Goal: Check status: Check status

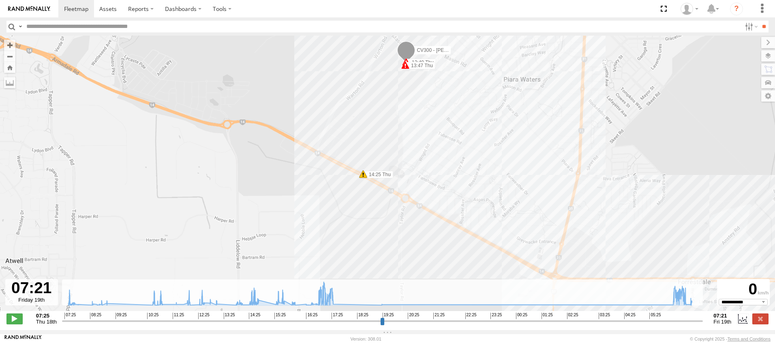
select select "**********"
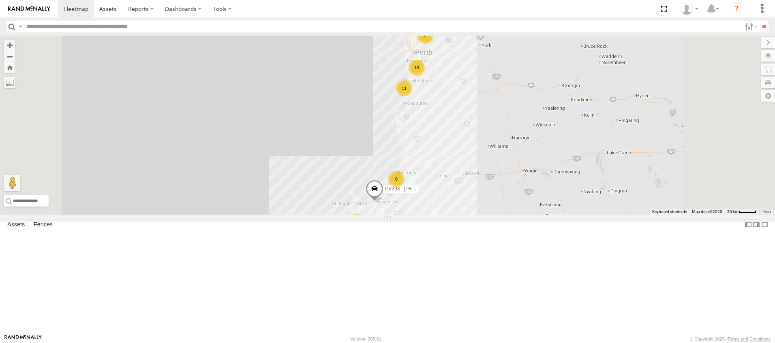
click at [0, 0] on span at bounding box center [0, 0] width 0 height 0
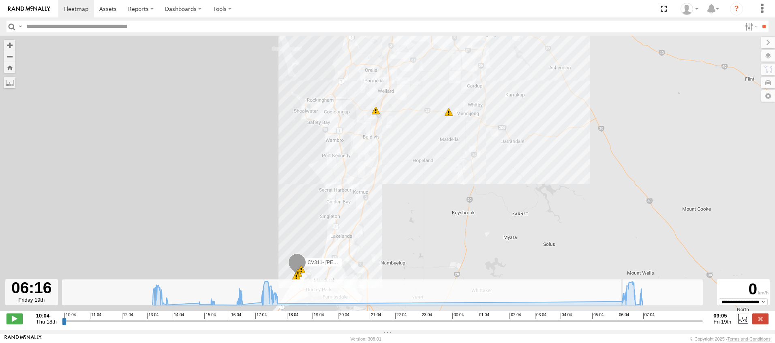
click at [622, 323] on input "range" at bounding box center [382, 321] width 641 height 8
click at [17, 321] on span at bounding box center [14, 319] width 16 height 11
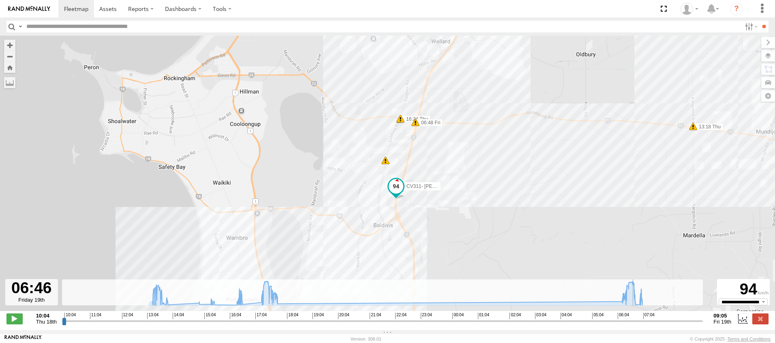
drag, startPoint x: 363, startPoint y: 89, endPoint x: 295, endPoint y: 169, distance: 105.5
click at [295, 169] on div "CV311- Selina Diersson 13:18 Thu 17:42 Thu 17:43 Thu 06:21 Fri 13:28 Thu 10 16:…" at bounding box center [387, 178] width 775 height 284
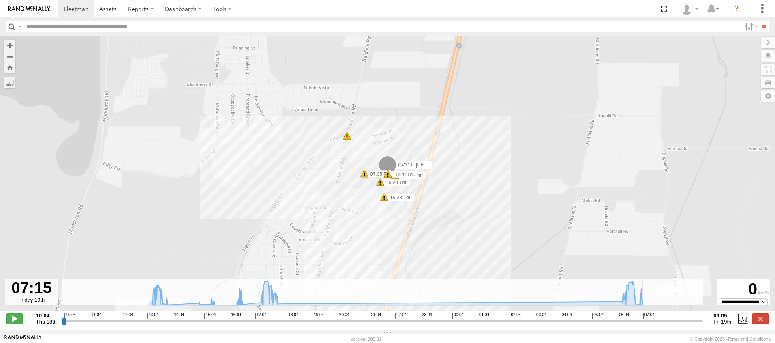
click at [403, 190] on div "CV311- Selina Diersson 13:18 Thu 17:42 Thu 17:43 Thu 06:21 Fri 13:28 Thu 16:24 …" at bounding box center [387, 178] width 775 height 284
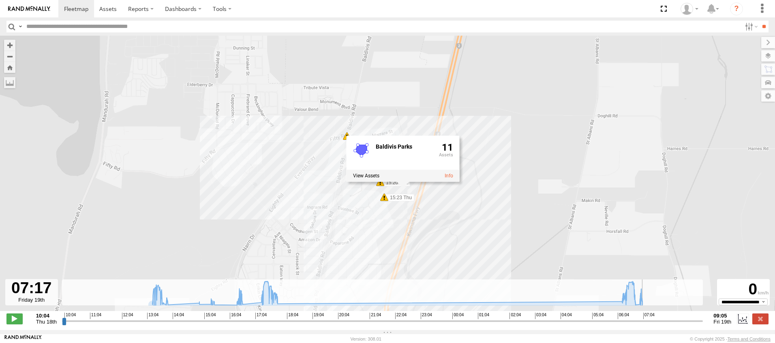
click at [557, 161] on div "CV311- Selina Diersson 13:18 Thu 17:42 Thu 17:43 Thu 06:21 Fri 13:28 Thu 16:24 …" at bounding box center [387, 178] width 775 height 284
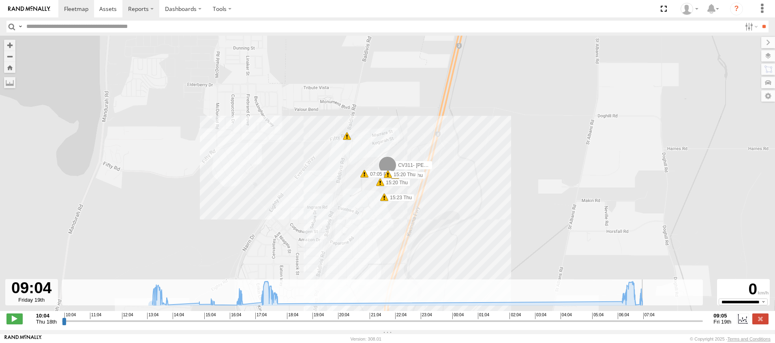
type input "**********"
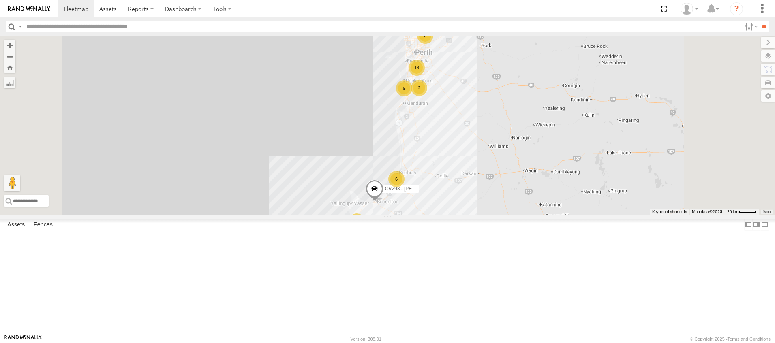
scroll to position [203, 0]
click at [0, 0] on span at bounding box center [0, 0] width 0 height 0
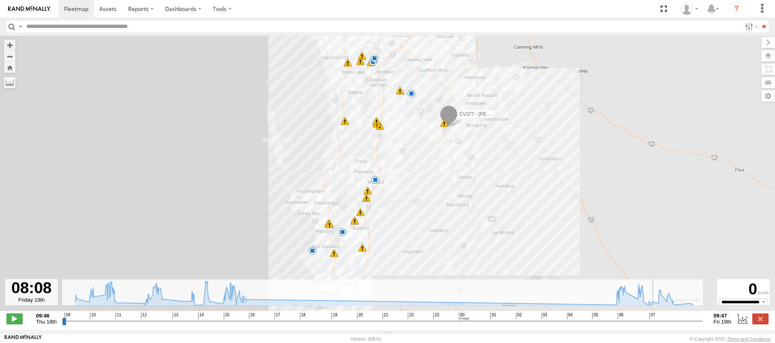
click at [656, 324] on input "range" at bounding box center [382, 321] width 641 height 8
click at [13, 324] on span at bounding box center [14, 319] width 16 height 11
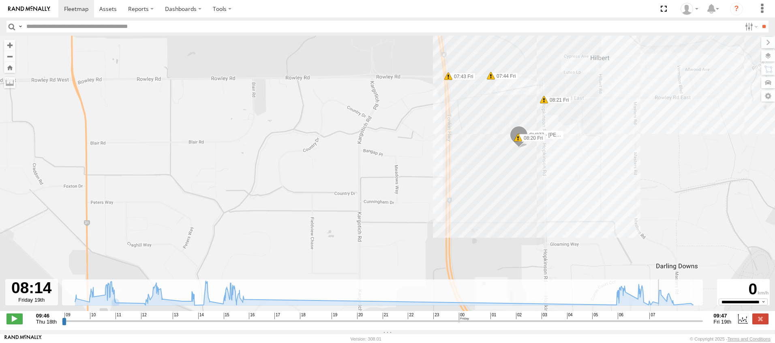
click at [489, 199] on div "CV377 - Joel Mcsherry 10:47 Thu 11:36 Thu 14:38 Thu 16:22 Thu 16:29 Thu 07:14 F…" at bounding box center [387, 178] width 775 height 284
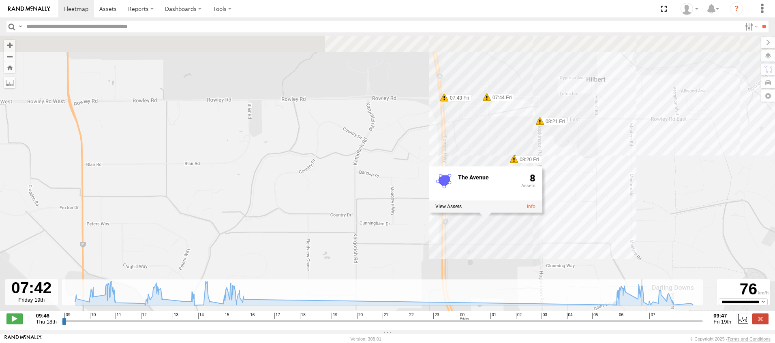
click at [645, 325] on input "range" at bounding box center [382, 321] width 641 height 8
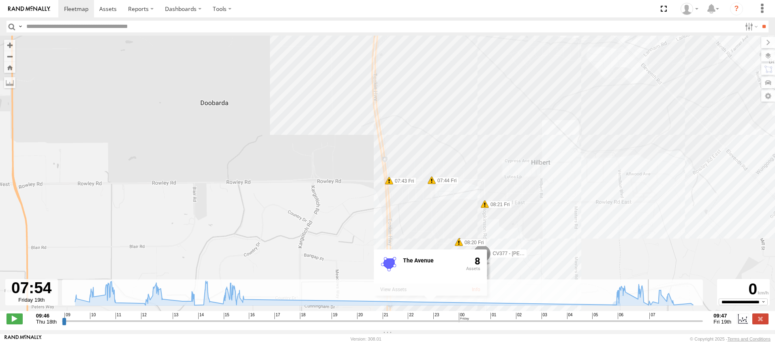
click at [613, 267] on div "CV377 - Joel Mcsherry 10:47 Thu 11:36 Thu 14:38 Thu 16:22 Thu 16:29 Thu 07:14 F…" at bounding box center [387, 178] width 775 height 284
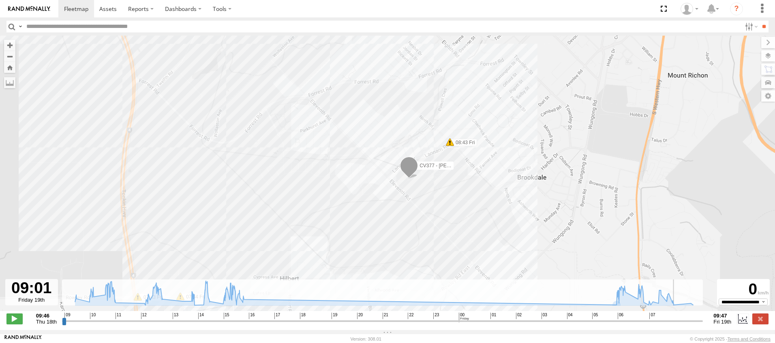
type input "**********"
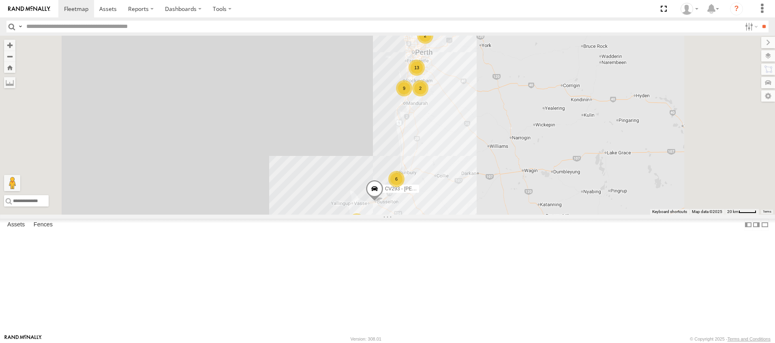
scroll to position [243, 0]
click at [0, 0] on span at bounding box center [0, 0] width 0 height 0
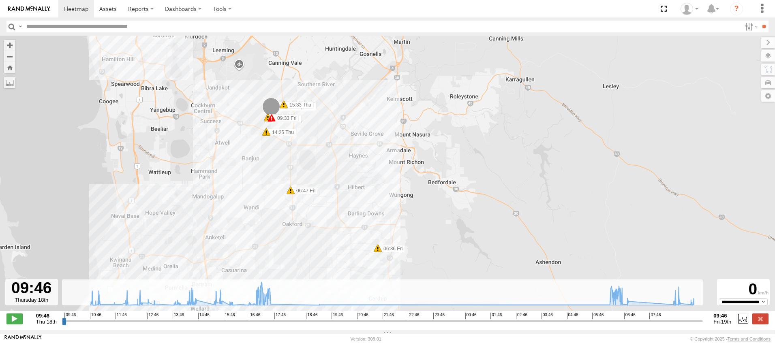
drag, startPoint x: 311, startPoint y: 142, endPoint x: 580, endPoint y: 339, distance: 333.2
click at [248, 184] on div "CV300 - Jayden LePage 11:56 Thu 12:49 Thu 13:47 Thu 09:33 Fri 14:25 Thu 15:33 T…" at bounding box center [387, 178] width 775 height 284
click at [670, 325] on input "range" at bounding box center [382, 321] width 641 height 8
click at [17, 324] on span at bounding box center [14, 319] width 16 height 11
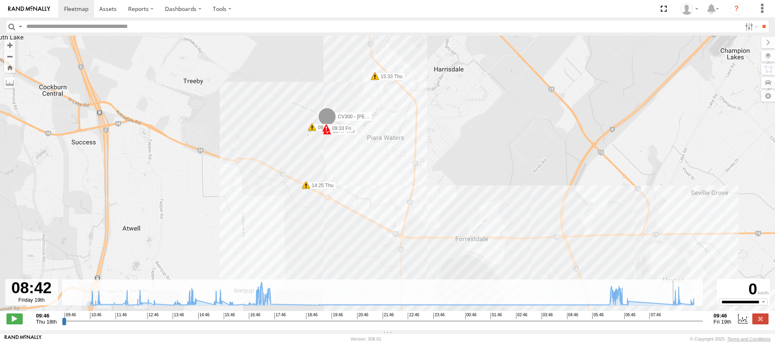
drag, startPoint x: 404, startPoint y: 229, endPoint x: 222, endPoint y: 227, distance: 182.3
click at [222, 227] on div "CV300 - Jayden LePage 11:56 Thu 12:49 Thu 13:47 Thu 09:33 Fri 14:25 Thu 15:33 T…" at bounding box center [387, 178] width 775 height 284
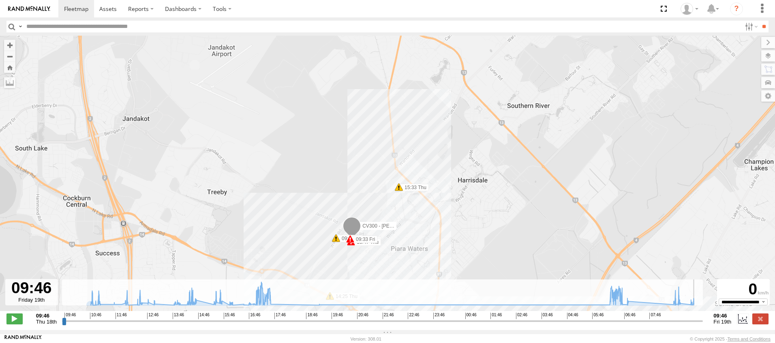
type input "**********"
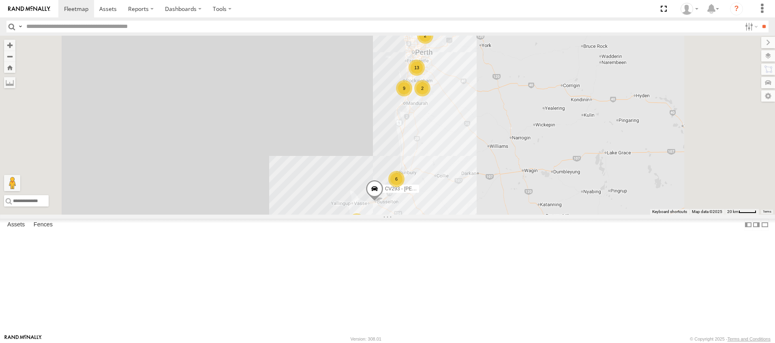
scroll to position [284, 0]
click at [0, 0] on span at bounding box center [0, 0] width 0 height 0
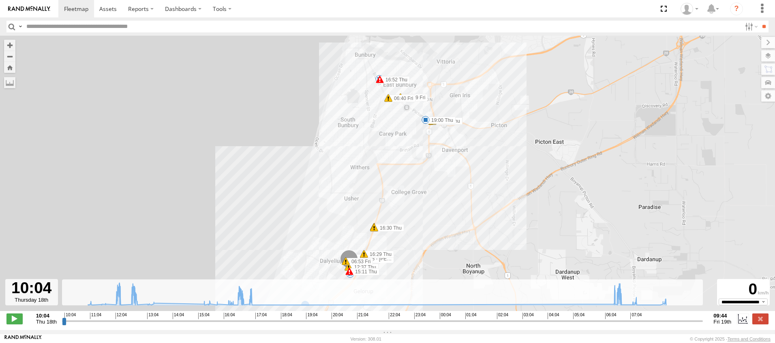
click at [250, 324] on input "range" at bounding box center [382, 321] width 641 height 8
click at [17, 322] on span at bounding box center [14, 319] width 16 height 11
click at [236, 325] on input "range" at bounding box center [382, 321] width 641 height 8
click at [613, 325] on input "range" at bounding box center [382, 321] width 641 height 8
type input "**********"
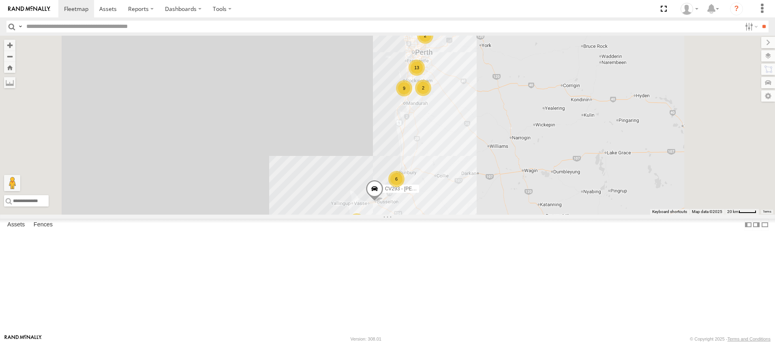
click at [0, 0] on span at bounding box center [0, 0] width 0 height 0
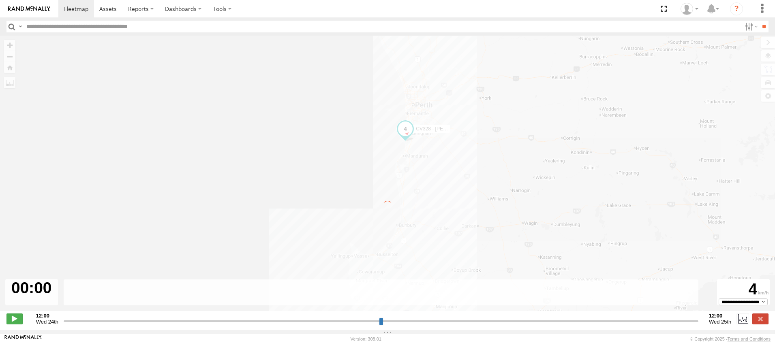
type input "**********"
